Goal: Communication & Community: Answer question/provide support

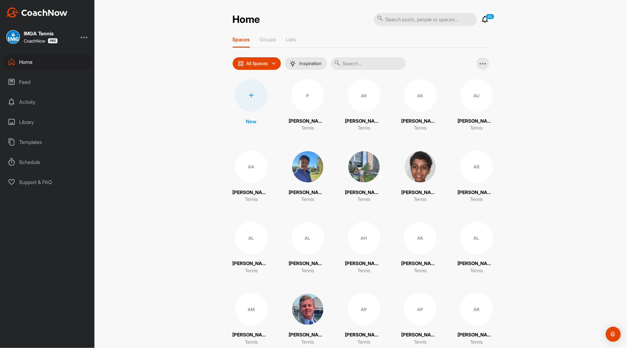
click at [481, 16] on icon at bounding box center [485, 20] width 8 height 8
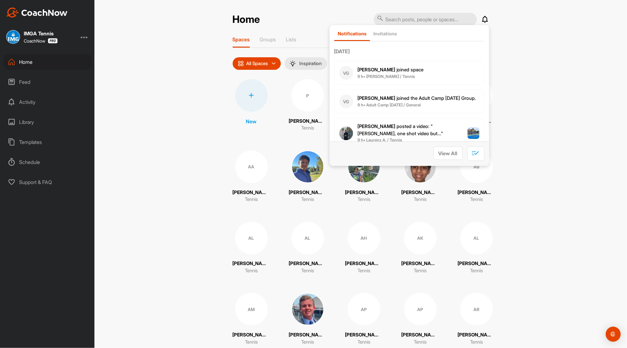
click at [20, 81] on div "Feed" at bounding box center [47, 82] width 88 height 16
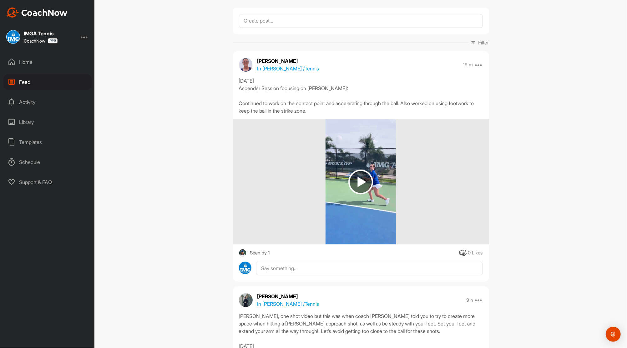
scroll to position [42, 0]
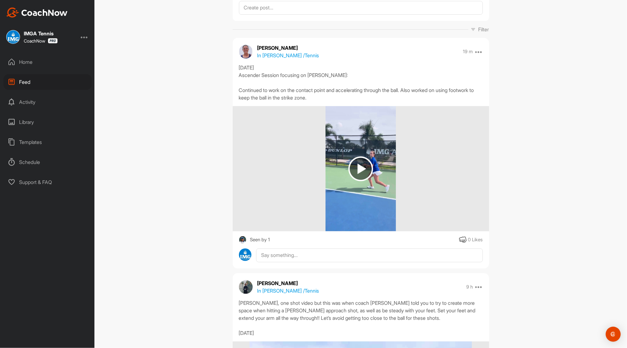
click at [24, 66] on div "Home" at bounding box center [47, 62] width 88 height 16
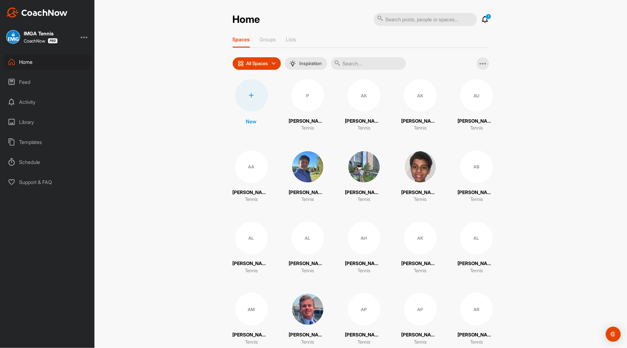
click at [483, 23] on icon at bounding box center [485, 20] width 8 height 8
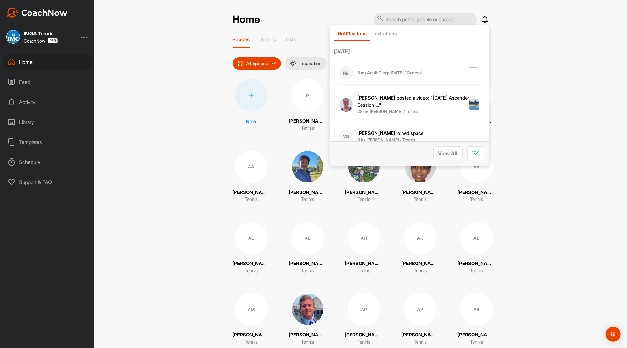
click at [424, 73] on div "RB 3 m • Adult Camp 9/21/25 / General" at bounding box center [409, 73] width 150 height 24
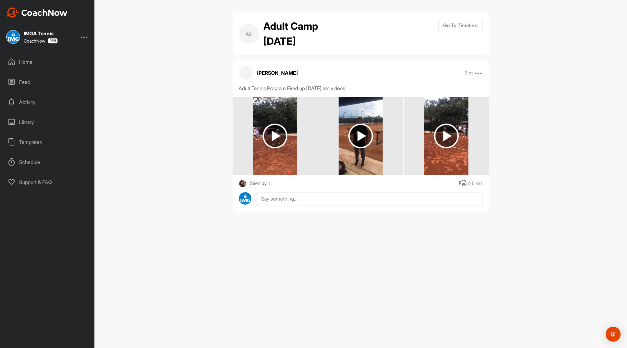
click at [279, 136] on img at bounding box center [275, 135] width 25 height 25
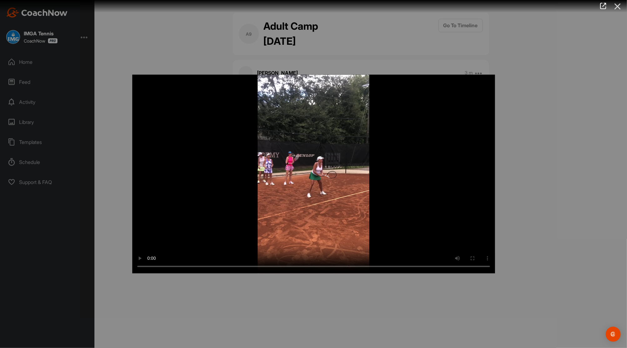
click at [620, 7] on icon at bounding box center [617, 7] width 14 height 12
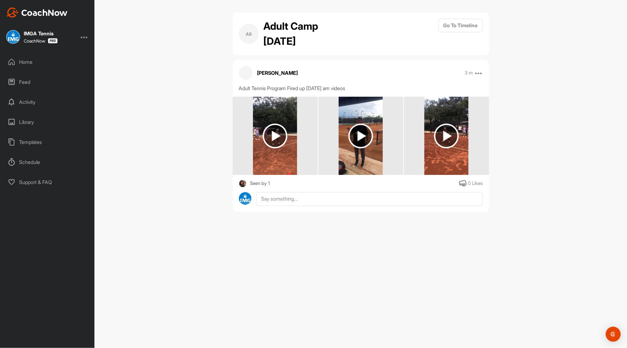
click at [28, 84] on div "Feed" at bounding box center [47, 82] width 88 height 16
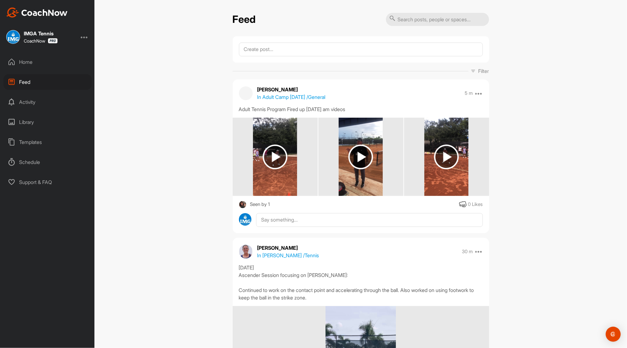
click at [30, 63] on div "Home" at bounding box center [47, 62] width 88 height 16
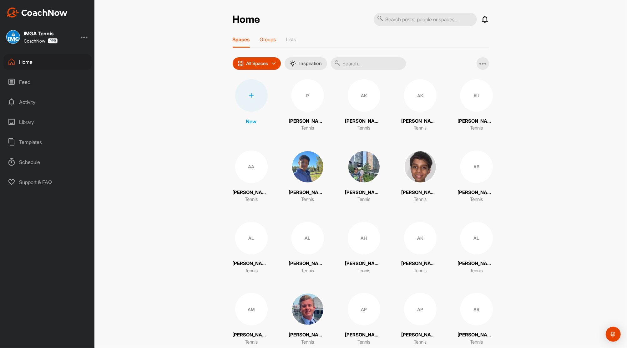
click at [263, 40] on p "Groups" at bounding box center [268, 39] width 16 height 6
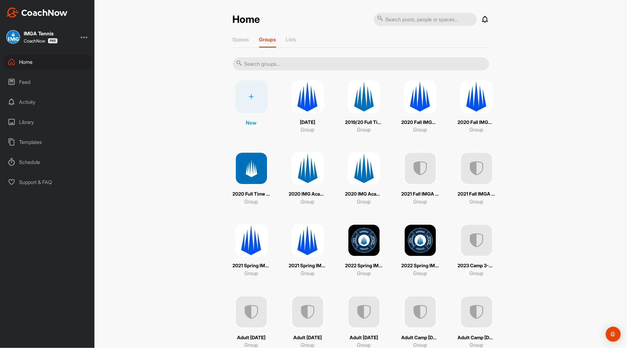
click at [287, 62] on input "text" at bounding box center [361, 63] width 256 height 13
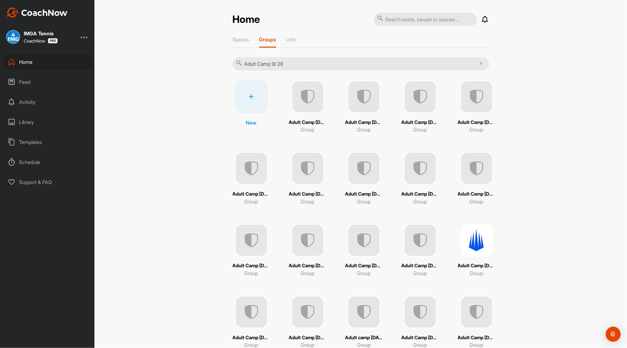
type input "Adult Camp 9/ 28"
click at [301, 121] on p "Adult Camp 9/28/25" at bounding box center [308, 122] width 38 height 7
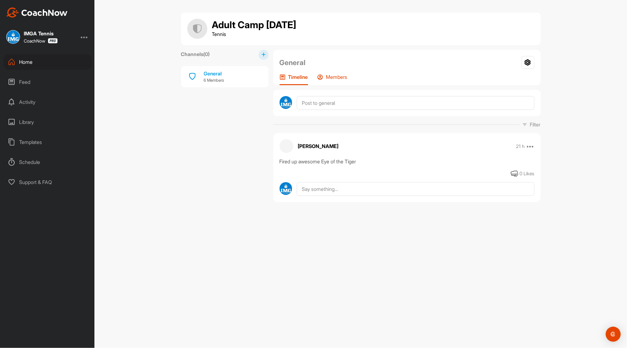
click at [341, 77] on p "Members" at bounding box center [336, 77] width 21 height 6
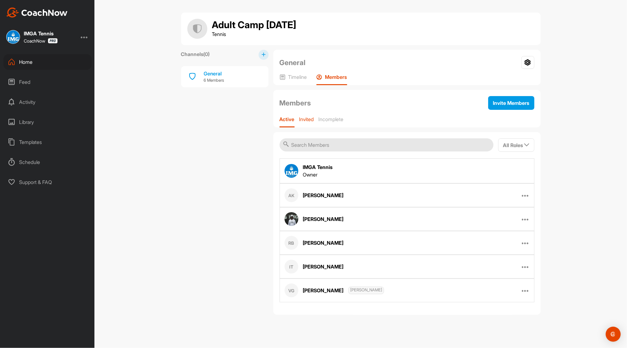
click at [304, 118] on p "Invited" at bounding box center [306, 119] width 15 height 6
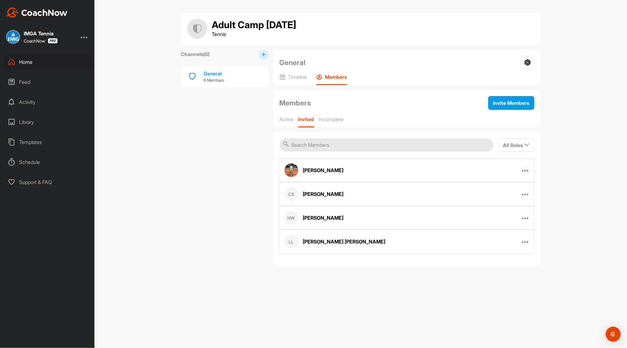
click at [526, 168] on icon at bounding box center [526, 170] width 8 height 8
click at [509, 187] on p "Resend Invitation" at bounding box center [498, 190] width 38 height 7
click at [526, 193] on icon at bounding box center [526, 194] width 8 height 8
click at [512, 213] on p "Resend Invitation" at bounding box center [498, 214] width 38 height 7
click at [525, 216] on icon at bounding box center [526, 218] width 8 height 8
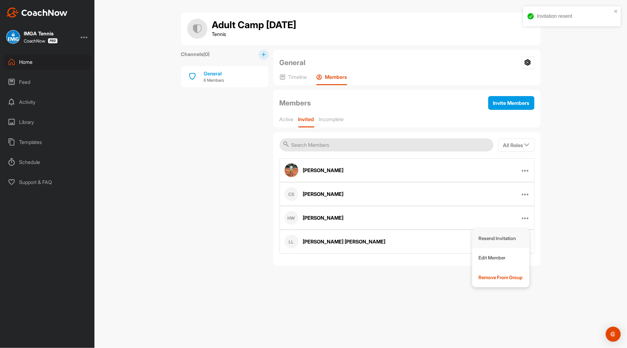
click at [504, 237] on p "Resend Invitation" at bounding box center [498, 238] width 38 height 7
click at [525, 241] on icon at bounding box center [526, 242] width 8 height 8
click at [491, 259] on p "Resend Invitation" at bounding box center [498, 261] width 38 height 7
click at [286, 116] on p "Active" at bounding box center [286, 119] width 14 height 6
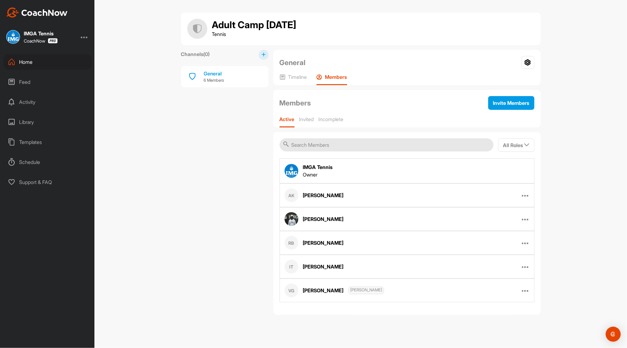
click at [28, 63] on div "Home" at bounding box center [47, 62] width 88 height 16
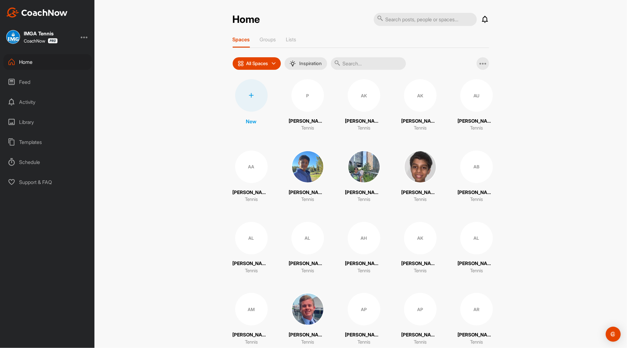
click at [483, 23] on icon at bounding box center [485, 20] width 8 height 8
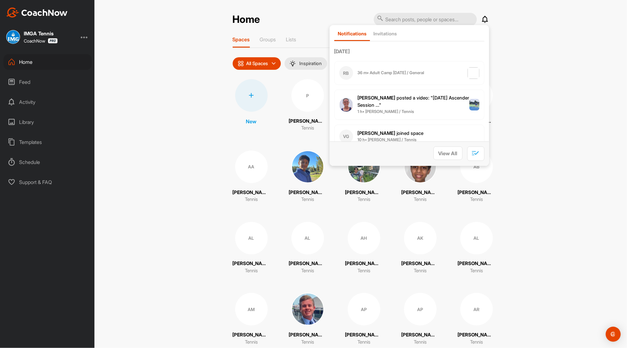
click at [438, 73] on div "RB 36 m • Adult Camp 9/21/25 / General" at bounding box center [409, 73] width 150 height 24
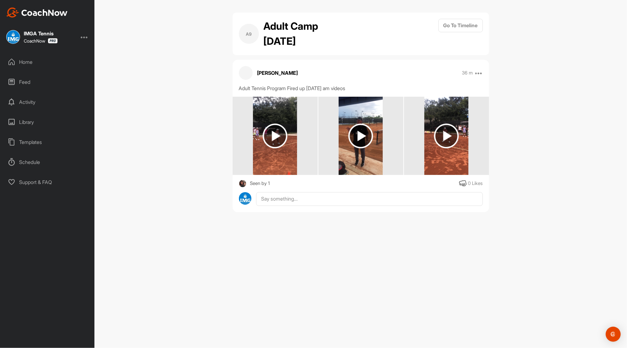
click at [22, 58] on div "Home" at bounding box center [47, 62] width 88 height 16
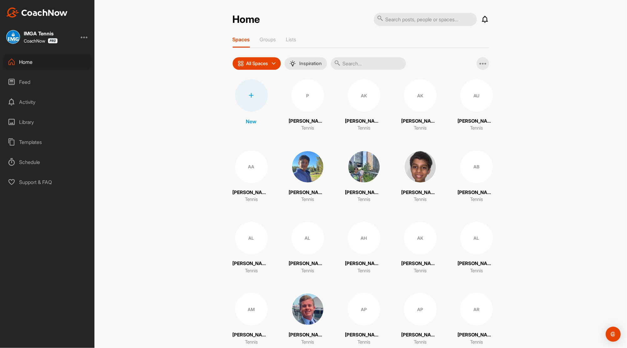
click at [24, 83] on div "Feed" at bounding box center [47, 82] width 88 height 16
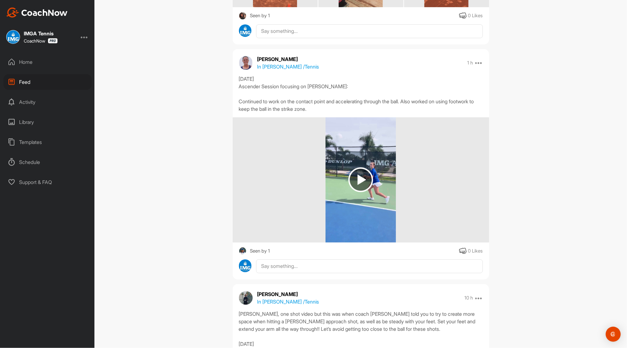
scroll to position [200, 0]
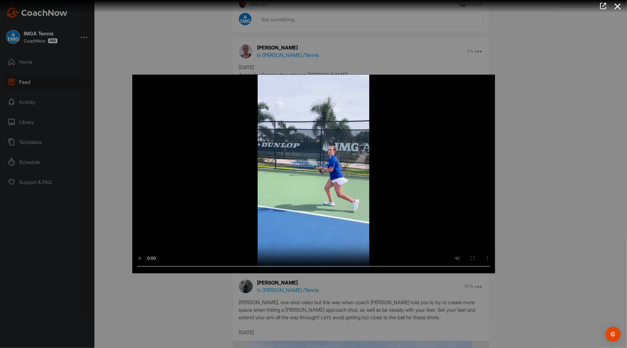
click at [615, 7] on icon at bounding box center [617, 7] width 14 height 12
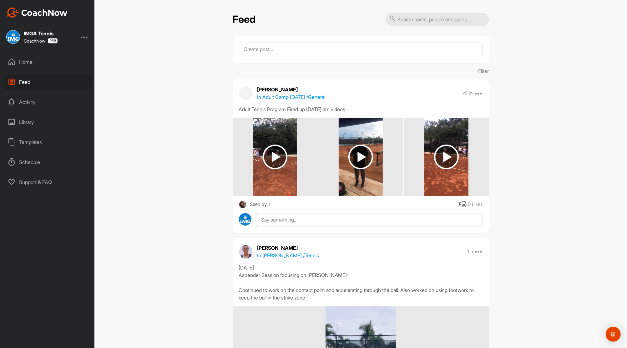
click at [28, 63] on div "Home" at bounding box center [47, 62] width 88 height 16
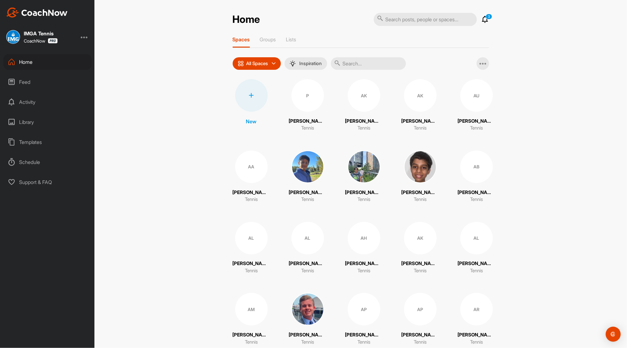
click at [483, 19] on icon at bounding box center [485, 20] width 8 height 8
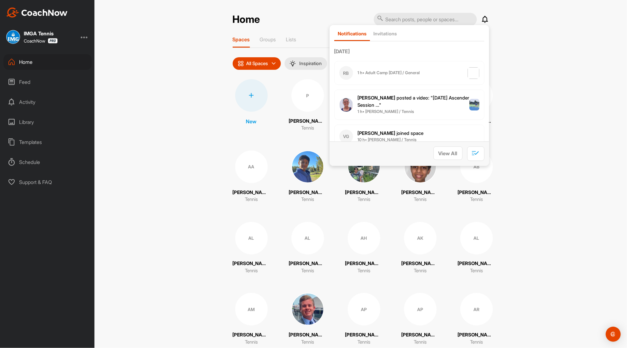
click at [396, 109] on span "1 h • Eva M. / Tennis" at bounding box center [414, 111] width 112 height 6
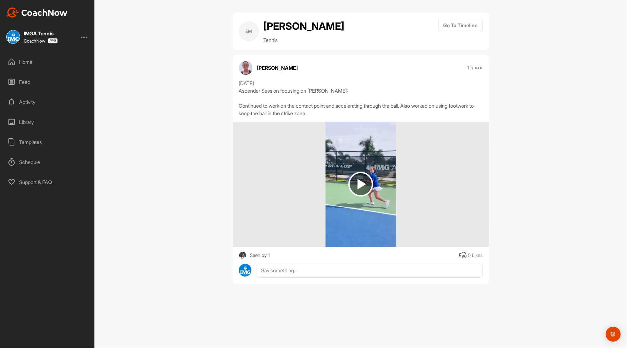
click at [24, 84] on div "Feed" at bounding box center [47, 82] width 88 height 16
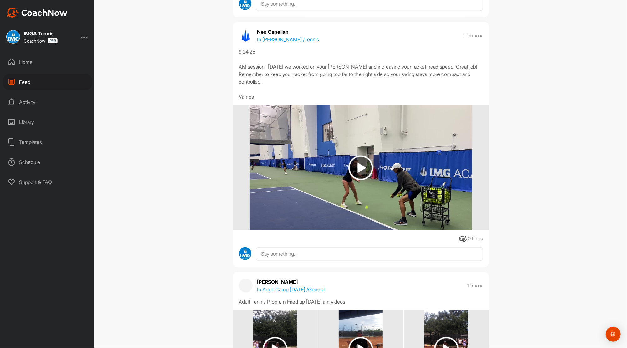
scroll to position [567, 0]
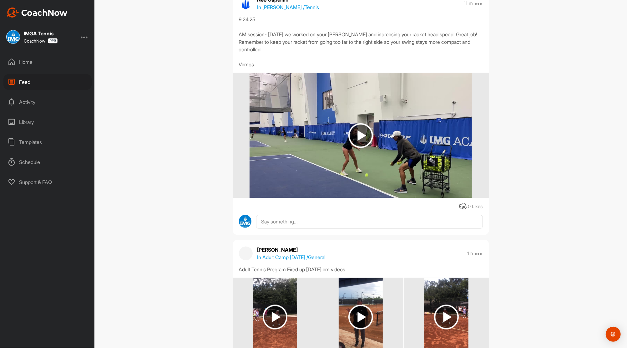
click at [359, 134] on img at bounding box center [360, 135] width 25 height 25
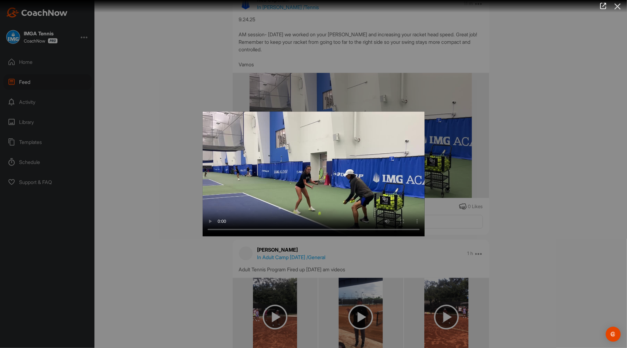
click at [619, 7] on icon at bounding box center [617, 7] width 14 height 12
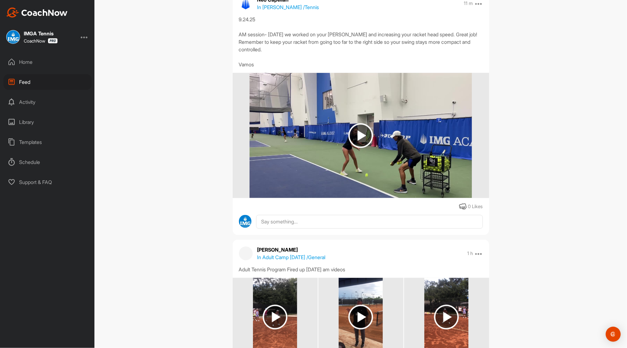
scroll to position [263, 0]
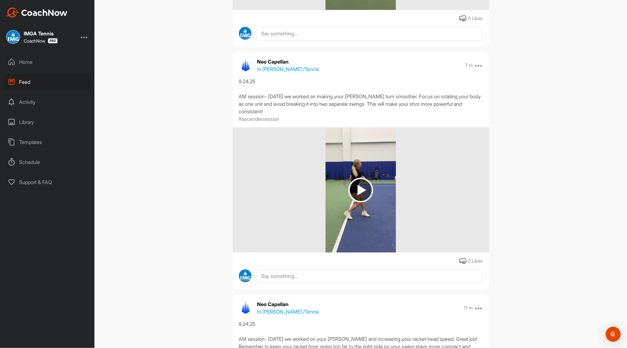
click at [350, 183] on img at bounding box center [360, 190] width 25 height 25
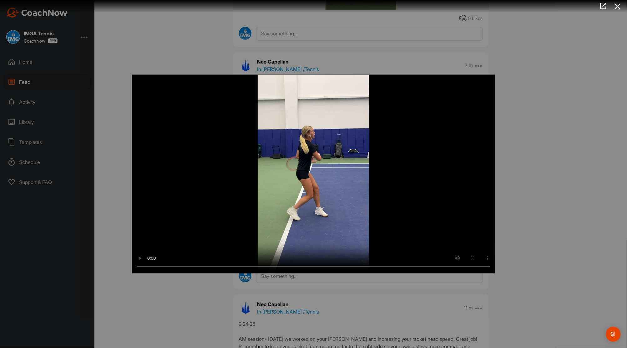
click at [616, 6] on icon at bounding box center [617, 7] width 14 height 12
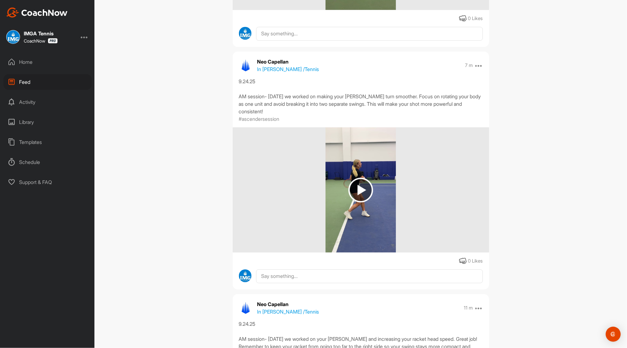
scroll to position [0, 0]
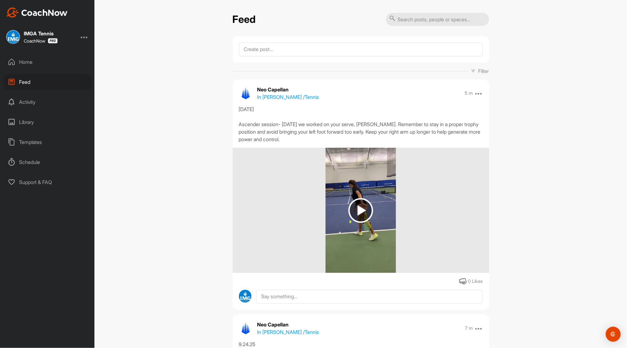
click at [361, 210] on img at bounding box center [360, 210] width 25 height 25
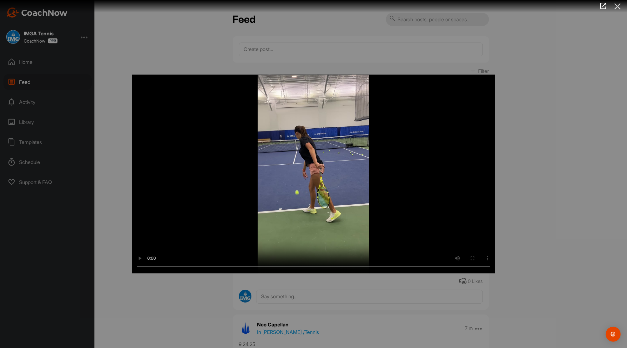
click at [619, 6] on icon at bounding box center [617, 7] width 14 height 12
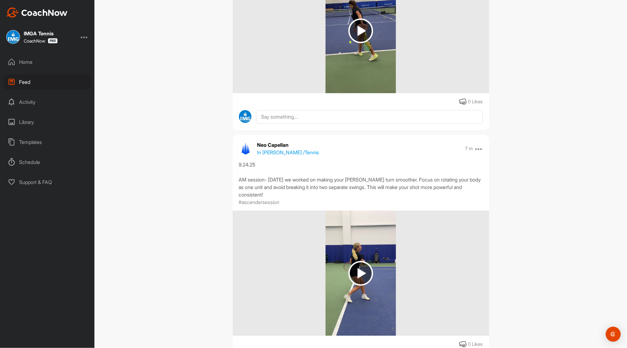
scroll to position [78, 0]
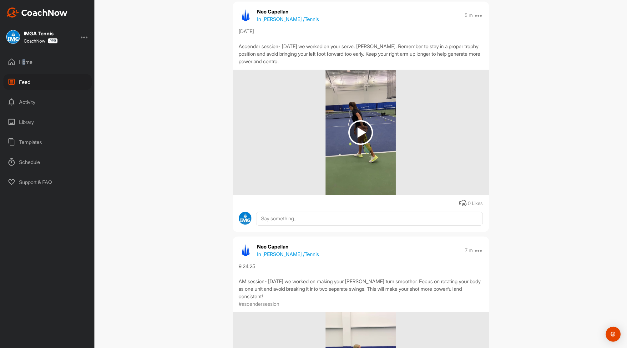
click at [24, 64] on div "Home" at bounding box center [47, 62] width 88 height 16
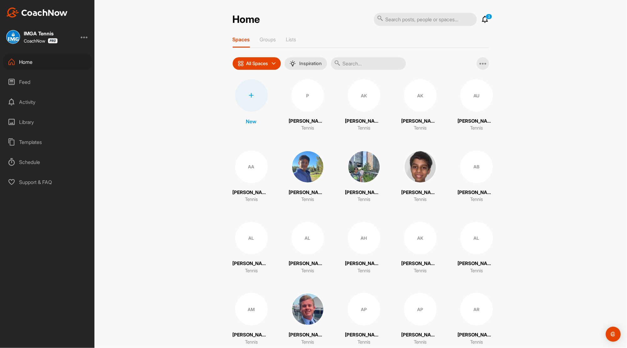
click at [22, 79] on div "Feed" at bounding box center [47, 82] width 88 height 16
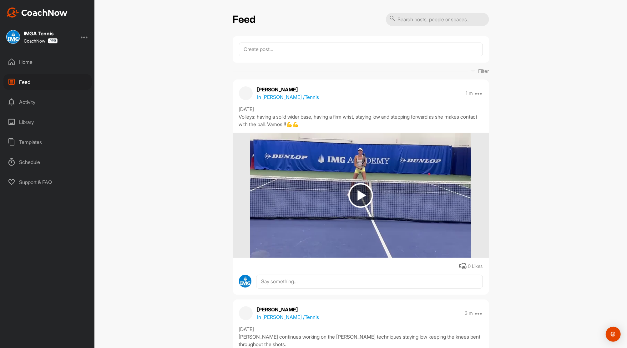
click at [360, 196] on img at bounding box center [360, 195] width 25 height 25
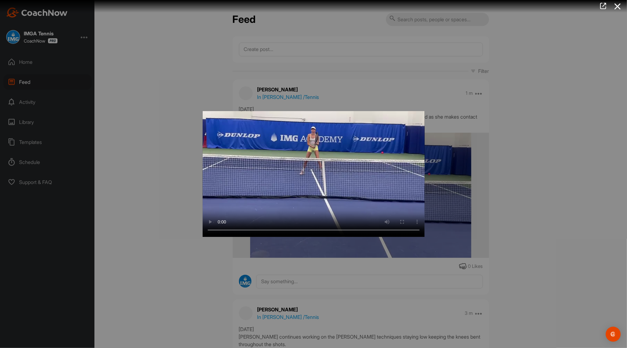
click at [551, 58] on div at bounding box center [313, 174] width 627 height 348
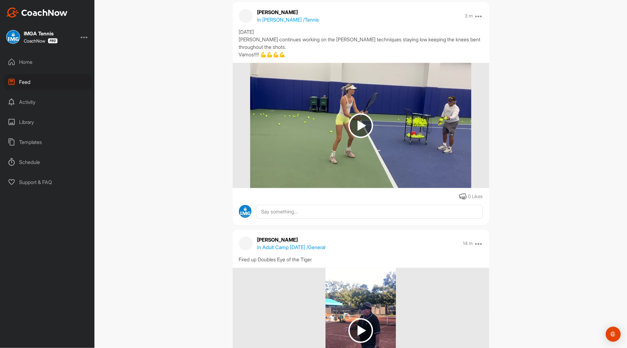
scroll to position [298, 0]
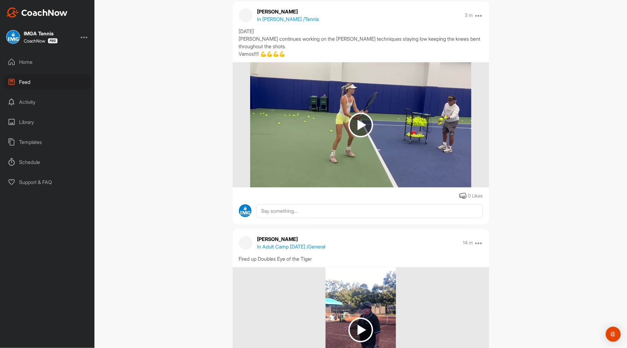
click at [352, 121] on img at bounding box center [360, 125] width 25 height 25
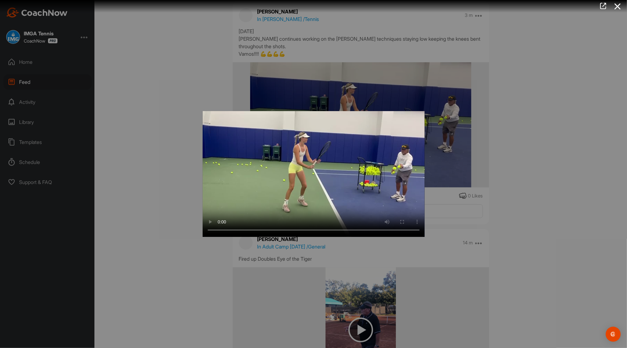
click at [352, 121] on video "Video Player" at bounding box center [314, 174] width 222 height 126
click at [558, 212] on div at bounding box center [313, 174] width 627 height 348
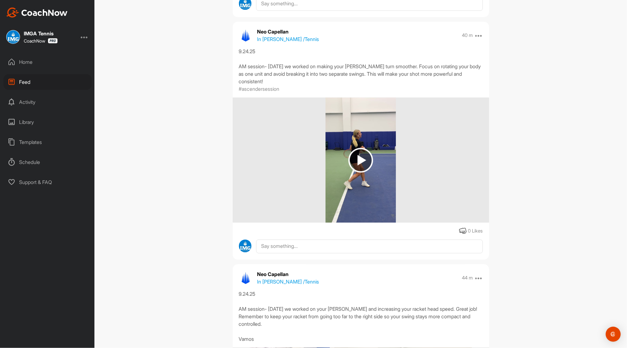
scroll to position [948, 0]
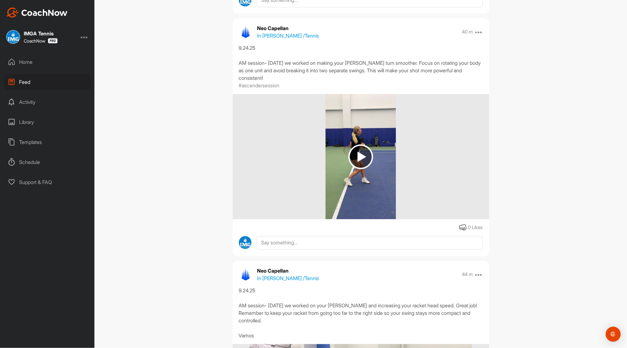
click at [350, 158] on img at bounding box center [360, 156] width 25 height 25
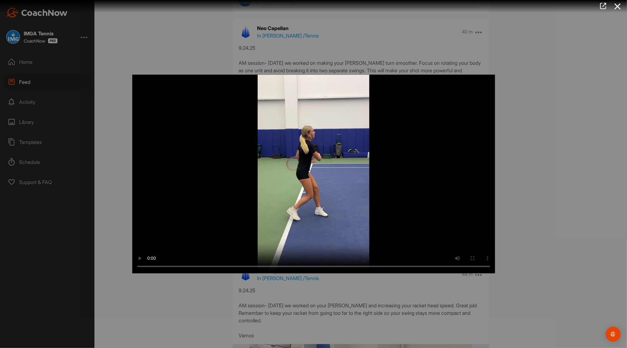
click at [350, 158] on video "Video Player" at bounding box center [313, 174] width 363 height 198
click at [543, 64] on div at bounding box center [313, 174] width 627 height 348
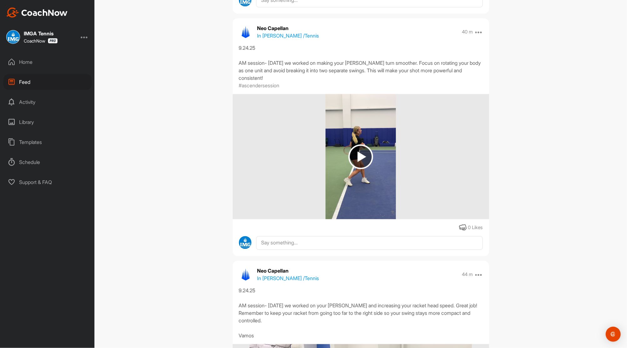
click at [30, 60] on div "Home" at bounding box center [47, 62] width 88 height 16
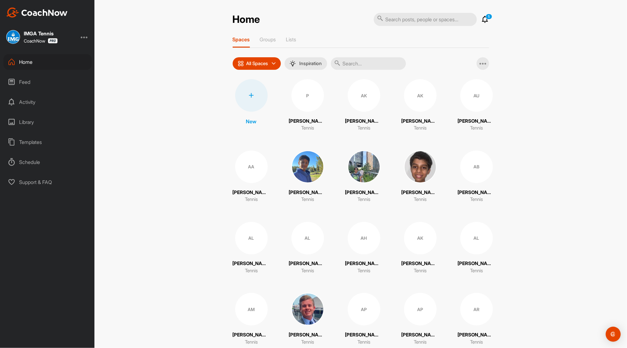
click at [485, 19] on p "5" at bounding box center [488, 17] width 7 height 6
click at [482, 19] on icon at bounding box center [485, 20] width 8 height 8
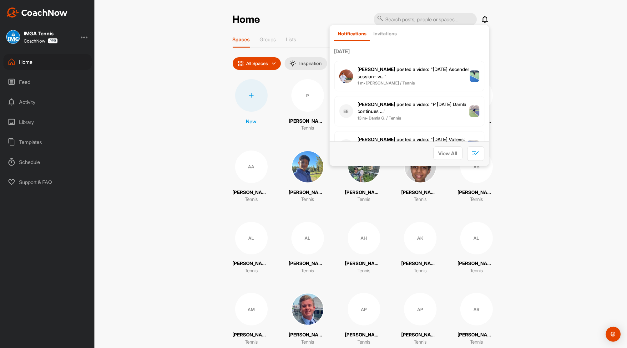
click at [436, 68] on span "Nicholas P. posted a video : " 9.23.25 Ascender session- w... "" at bounding box center [414, 72] width 112 height 13
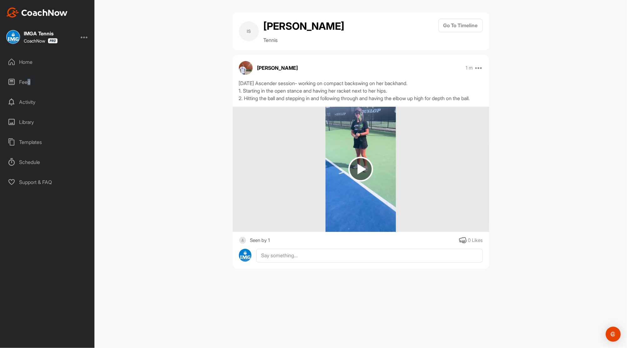
click at [27, 84] on div "Feed" at bounding box center [47, 82] width 88 height 16
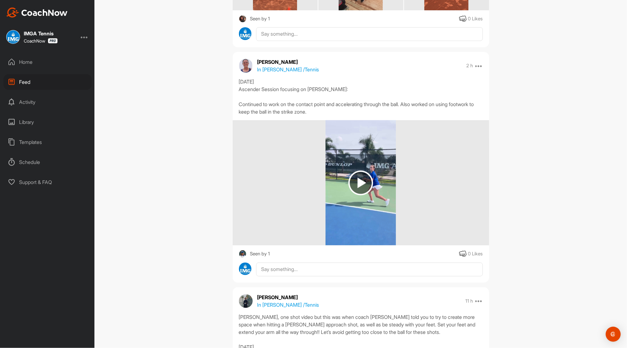
scroll to position [2017, 0]
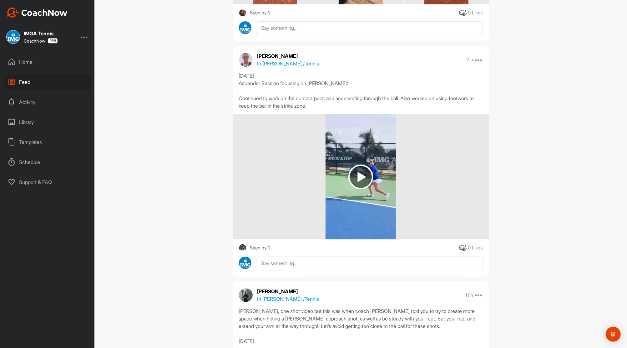
click at [358, 180] on img at bounding box center [360, 176] width 25 height 25
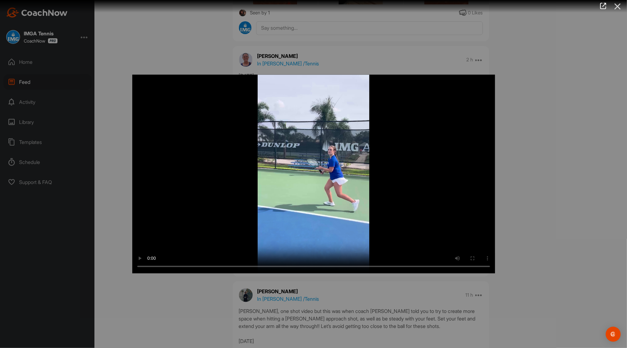
click at [619, 6] on icon at bounding box center [617, 7] width 14 height 12
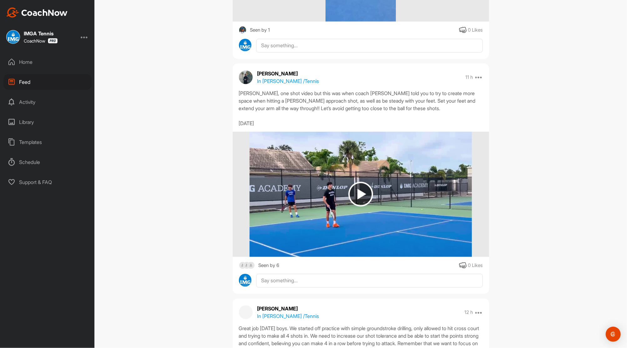
scroll to position [2241, 0]
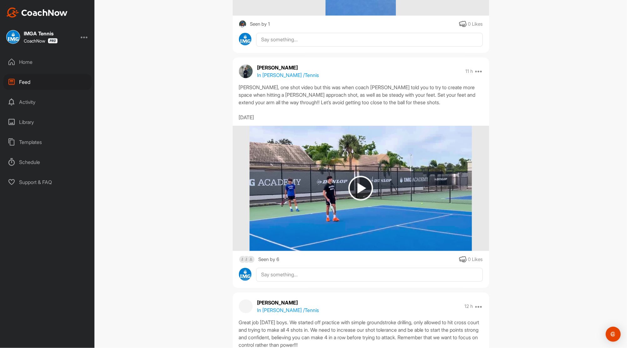
click at [362, 195] on img at bounding box center [360, 188] width 25 height 25
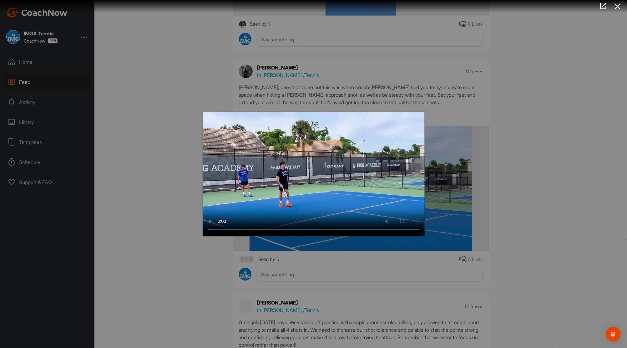
click at [543, 76] on div at bounding box center [313, 174] width 627 height 348
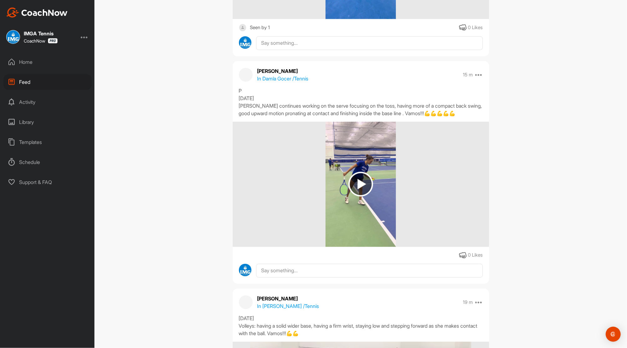
scroll to position [0, 0]
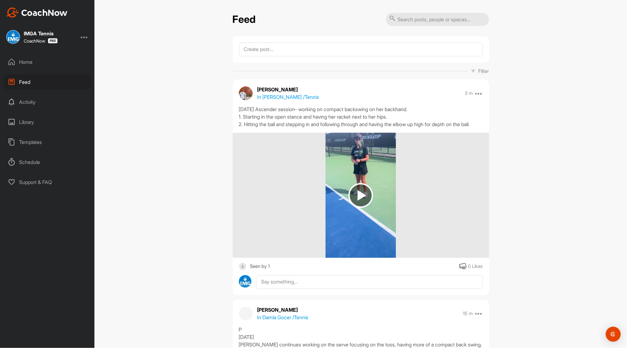
click at [22, 62] on div "Home" at bounding box center [47, 62] width 88 height 16
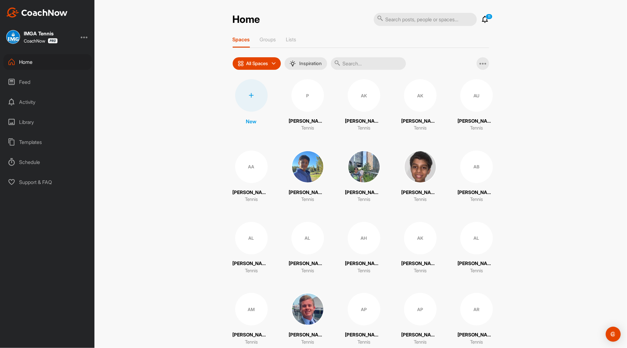
click at [483, 19] on icon at bounding box center [485, 20] width 8 height 8
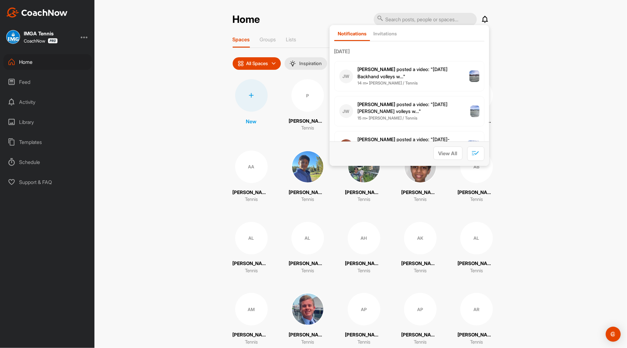
click at [390, 68] on span "Joey W. posted a video : " 09.24.25 Backhand volleys w... "" at bounding box center [403, 72] width 90 height 13
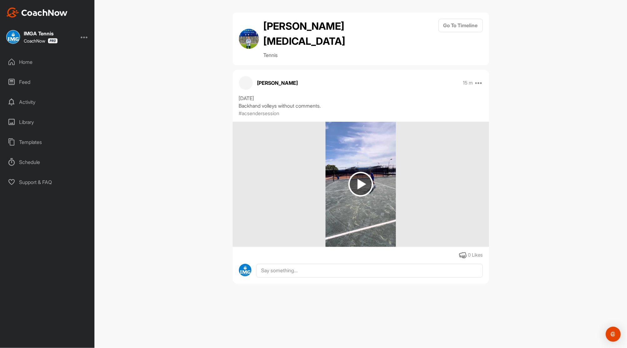
click at [22, 78] on div "Feed" at bounding box center [47, 82] width 88 height 16
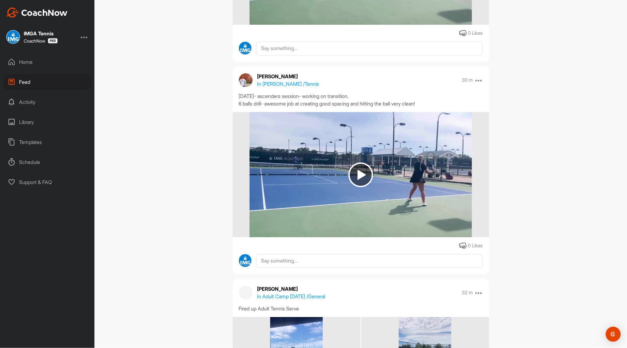
scroll to position [1583, 0]
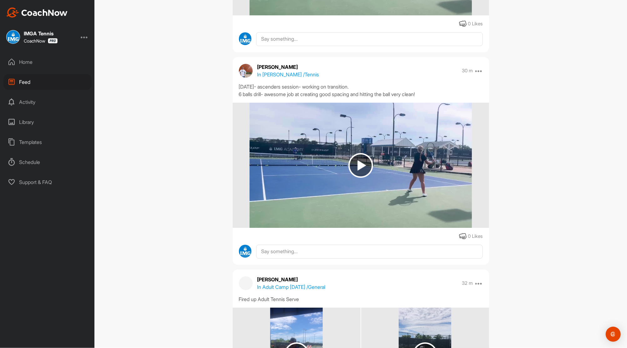
click at [361, 161] on img at bounding box center [360, 165] width 25 height 25
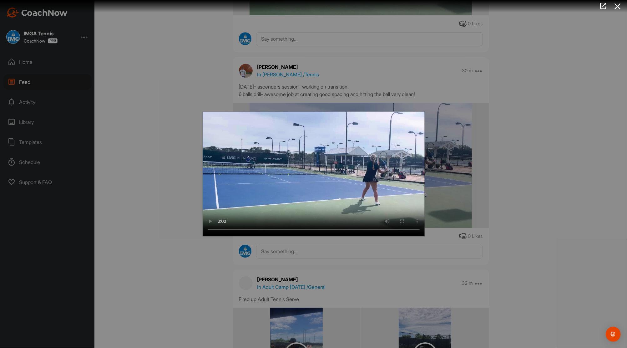
click at [489, 198] on div at bounding box center [313, 174] width 627 height 348
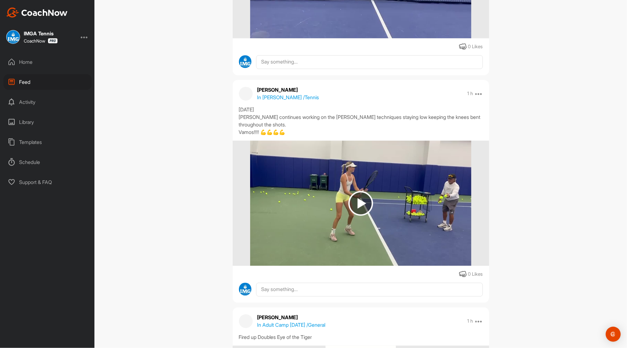
scroll to position [2967, 0]
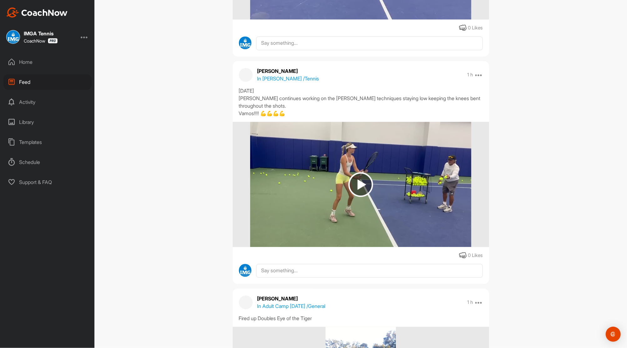
click at [360, 189] on img at bounding box center [360, 184] width 25 height 25
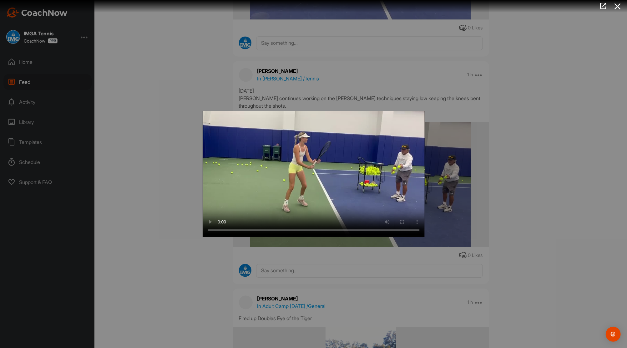
click at [522, 91] on div at bounding box center [313, 174] width 627 height 348
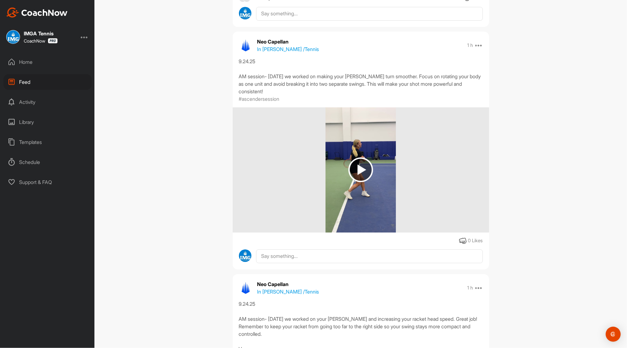
scroll to position [3701, 0]
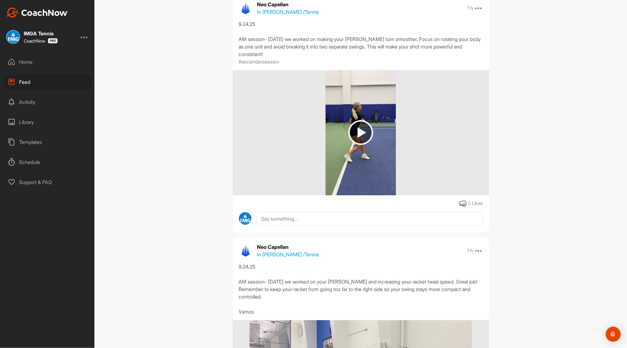
click at [355, 136] on img at bounding box center [360, 132] width 25 height 25
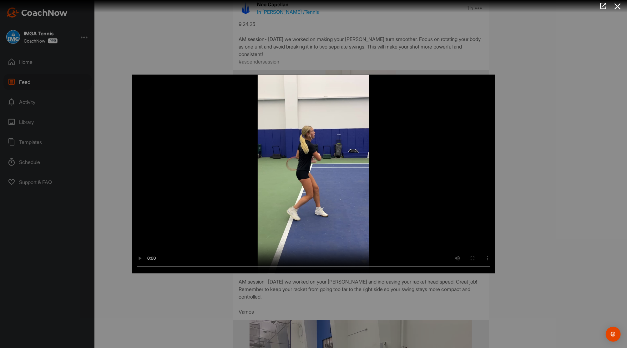
click at [524, 171] on div at bounding box center [313, 174] width 627 height 348
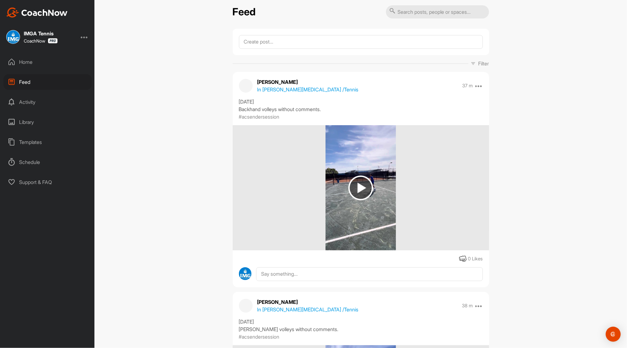
scroll to position [0, 0]
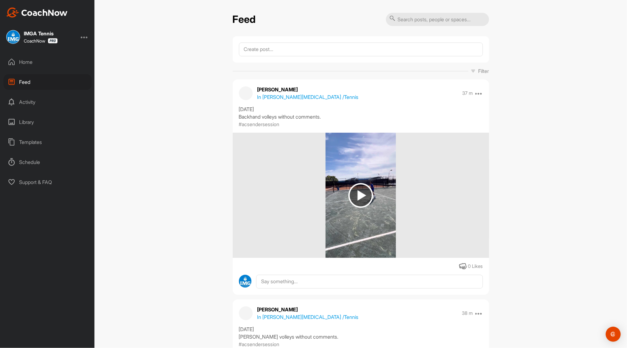
click at [27, 59] on div "Home" at bounding box center [47, 62] width 88 height 16
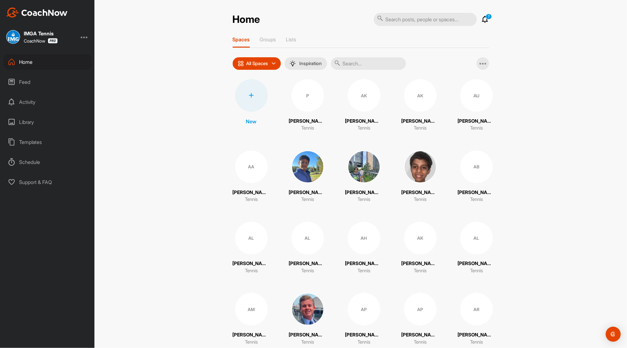
click at [484, 19] on icon at bounding box center [485, 20] width 8 height 8
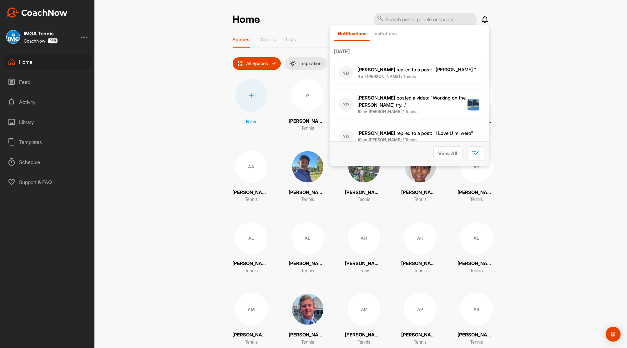
click at [400, 104] on p "Xavier P. posted a video : " Working on the forehand try... "" at bounding box center [413, 101] width 110 height 14
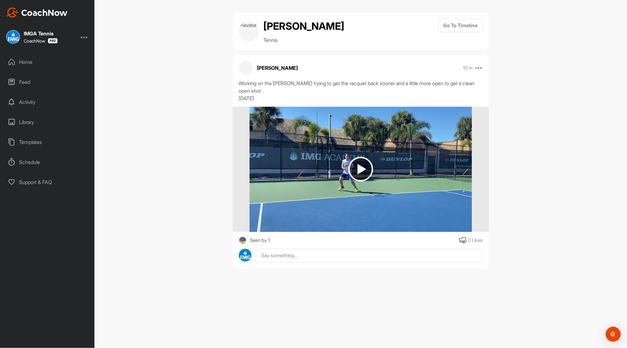
click at [362, 180] on img at bounding box center [360, 169] width 25 height 25
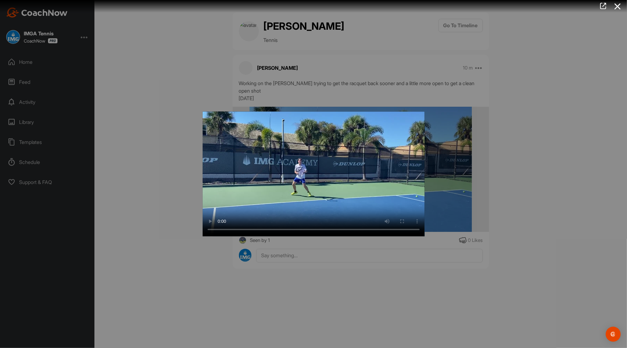
click at [184, 69] on div at bounding box center [313, 174] width 627 height 348
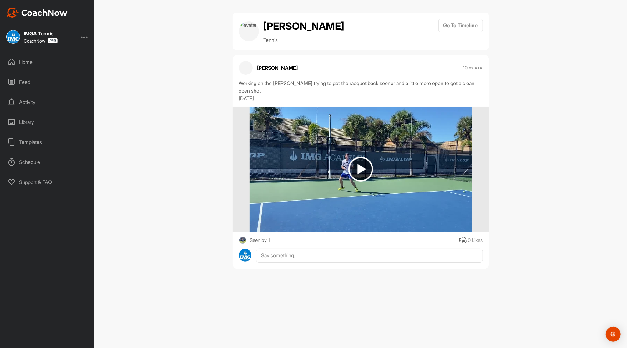
click at [22, 60] on div "Home" at bounding box center [47, 62] width 88 height 16
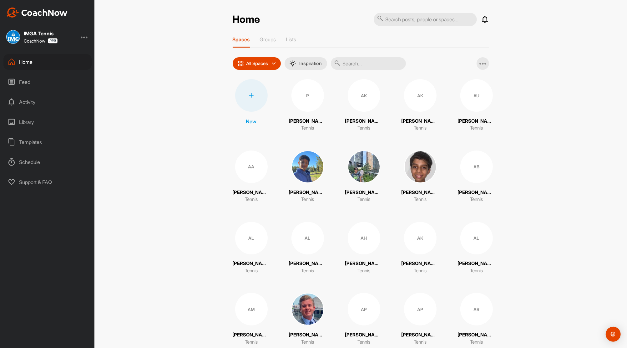
click at [483, 21] on icon at bounding box center [485, 20] width 8 height 8
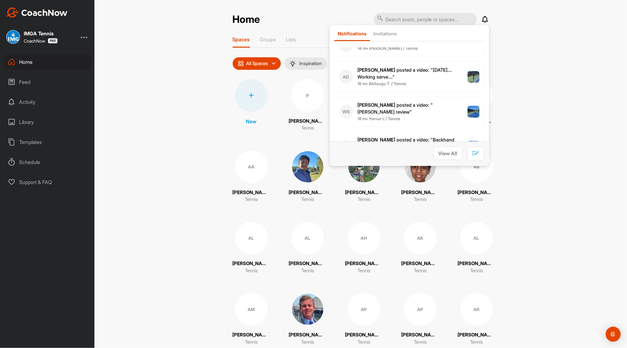
scroll to position [128, 0]
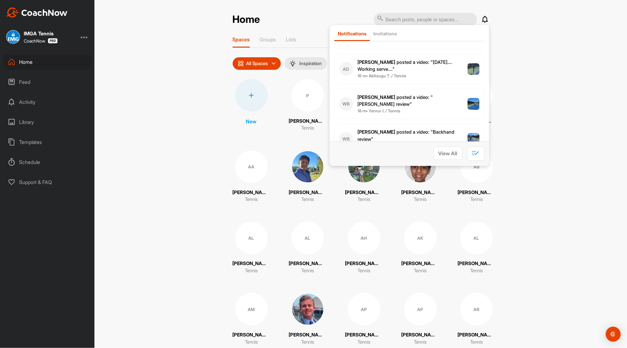
click at [413, 74] on span "16 m • Akitsugu T. / Tennis" at bounding box center [413, 76] width 110 height 6
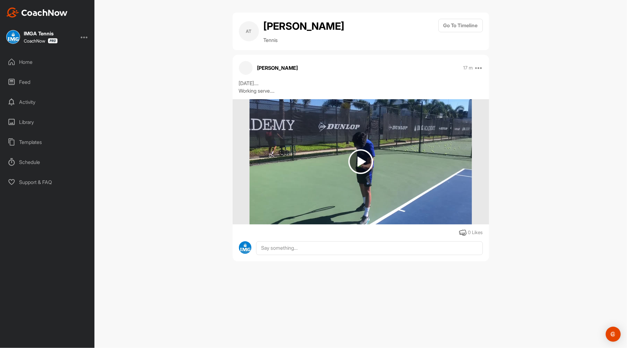
click at [29, 66] on div "Home" at bounding box center [47, 62] width 88 height 16
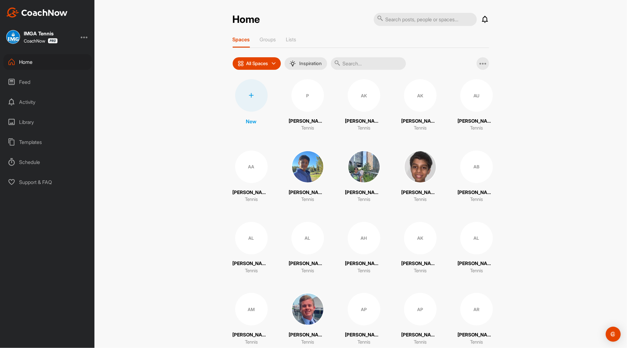
click at [481, 19] on icon at bounding box center [485, 20] width 8 height 8
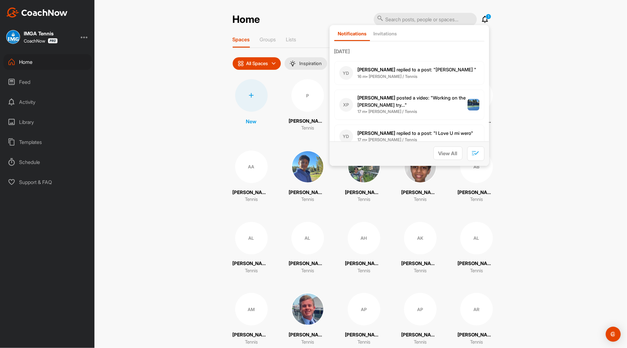
click at [430, 71] on span "Yadira D. replied to a post : "Ánimo échele ganas "" at bounding box center [417, 70] width 119 height 6
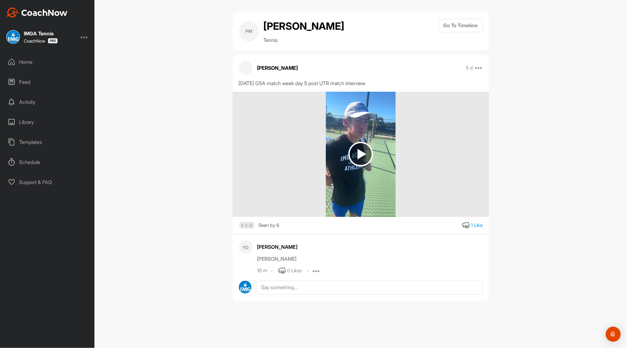
click at [25, 62] on div "Home" at bounding box center [47, 62] width 88 height 16
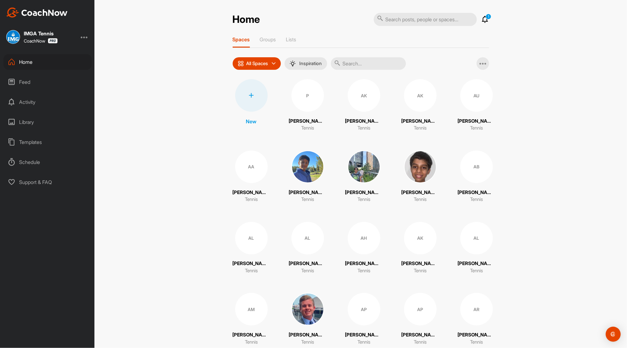
click at [484, 20] on icon at bounding box center [485, 20] width 8 height 8
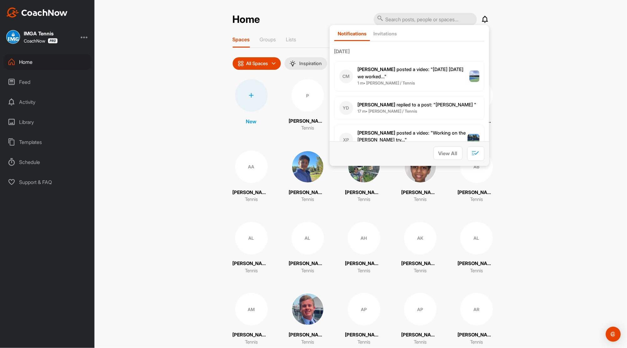
click at [415, 68] on span "Carlotta N. posted a video : " 09.23.2025 Today we worked... "" at bounding box center [411, 72] width 106 height 13
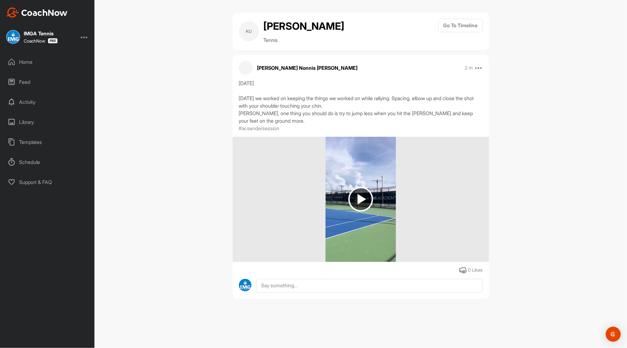
click at [27, 63] on div "Home" at bounding box center [47, 62] width 88 height 16
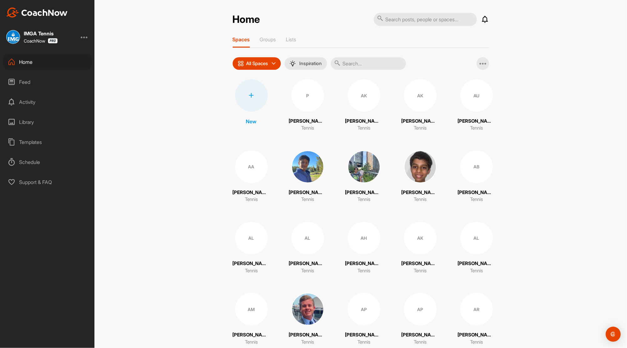
click at [483, 21] on icon at bounding box center [485, 20] width 8 height 8
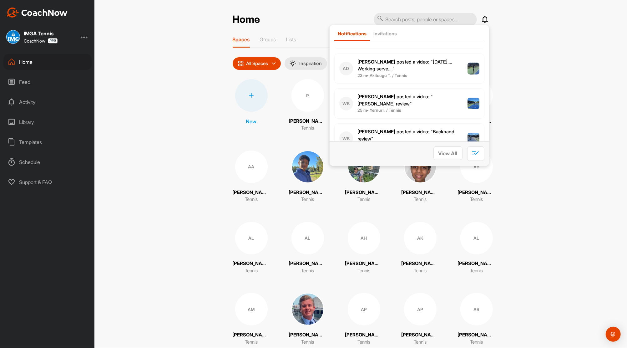
scroll to position [155, 0]
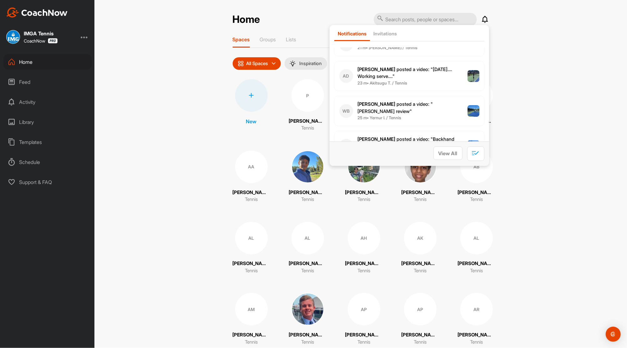
click at [367, 68] on b "[PERSON_NAME]" at bounding box center [377, 69] width 38 height 6
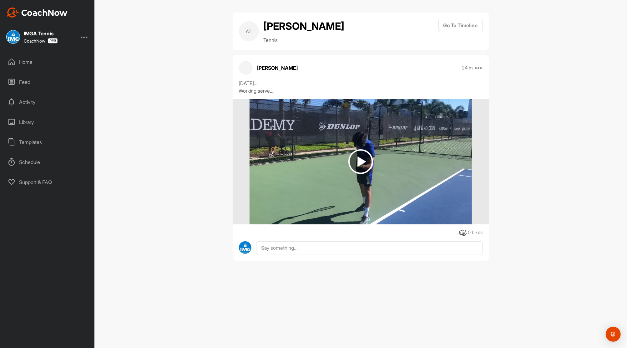
click at [27, 82] on div "Feed" at bounding box center [47, 82] width 88 height 16
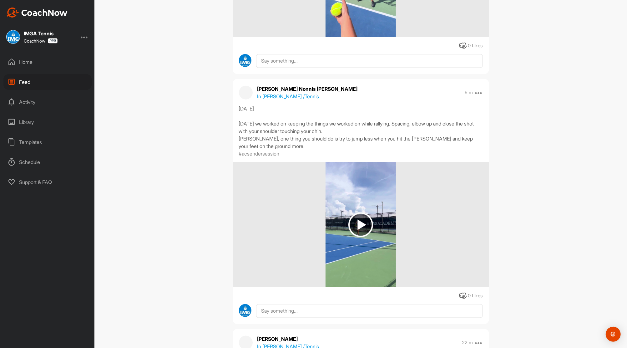
scroll to position [58, 0]
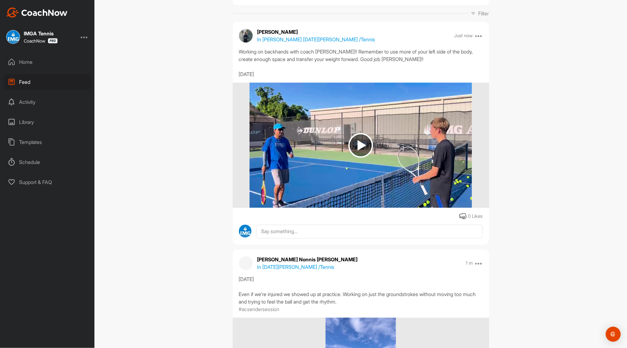
click at [21, 62] on div "Home" at bounding box center [47, 62] width 88 height 16
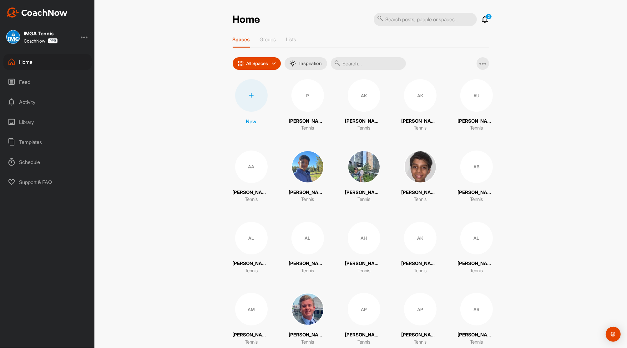
click at [484, 20] on icon at bounding box center [485, 20] width 8 height 8
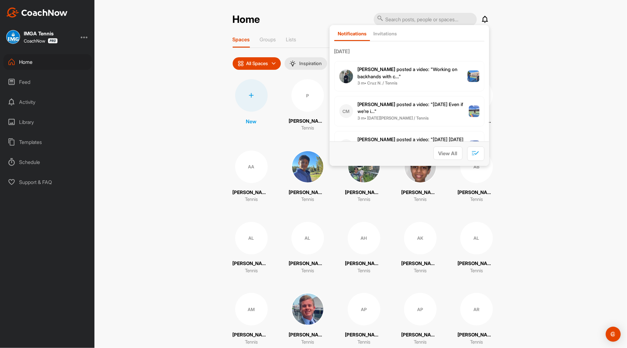
click at [410, 72] on p "[PERSON_NAME] posted a video : " Working on backhands with c... "" at bounding box center [413, 73] width 110 height 14
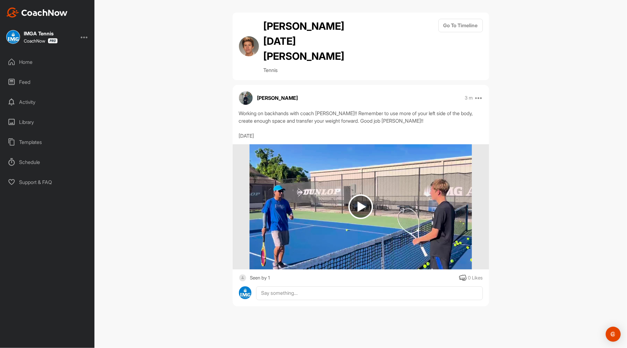
click at [20, 83] on div "Feed" at bounding box center [47, 82] width 88 height 16
